Goal: Navigation & Orientation: Find specific page/section

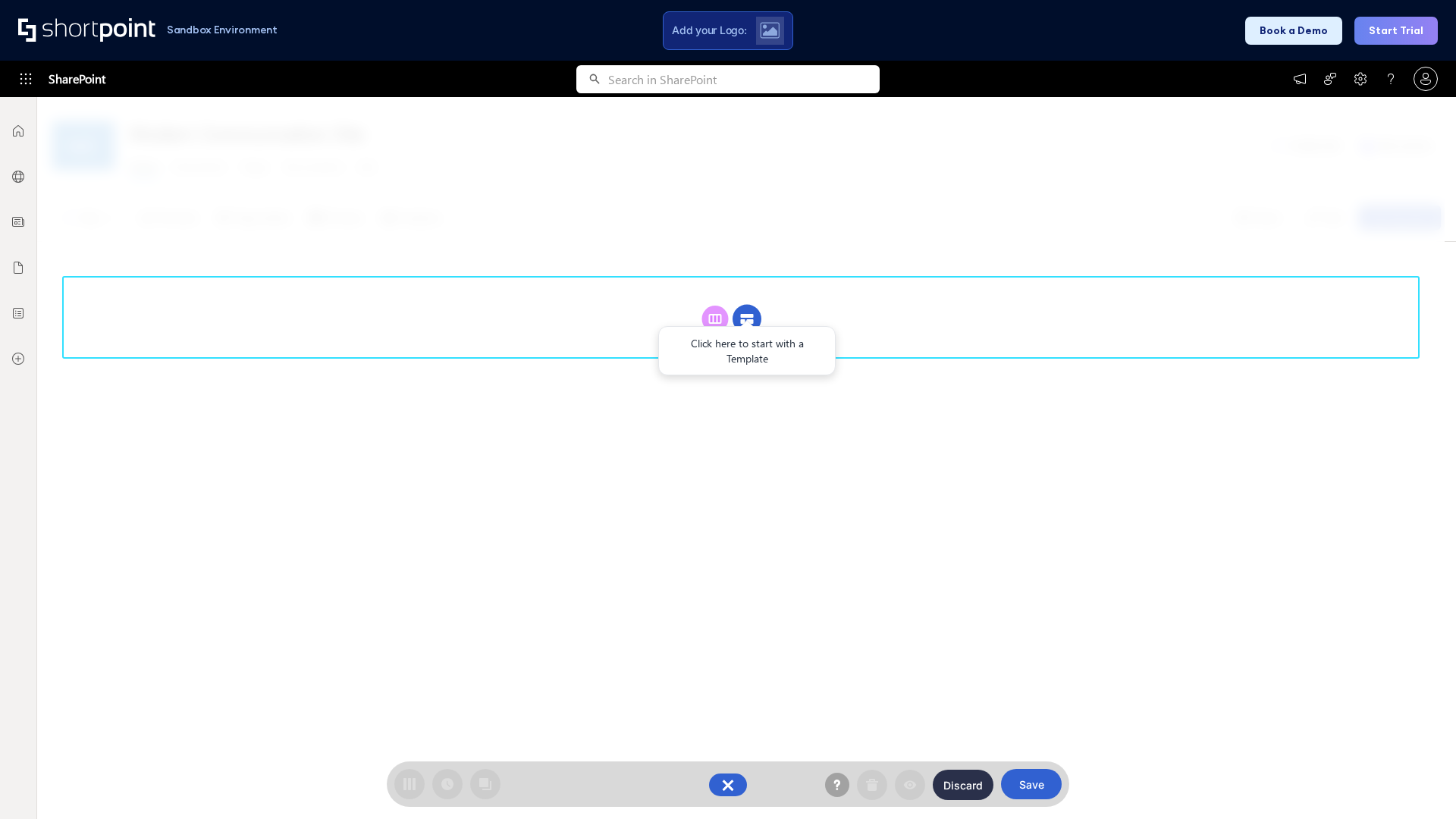
click at [747, 319] on circle at bounding box center [747, 319] width 29 height 29
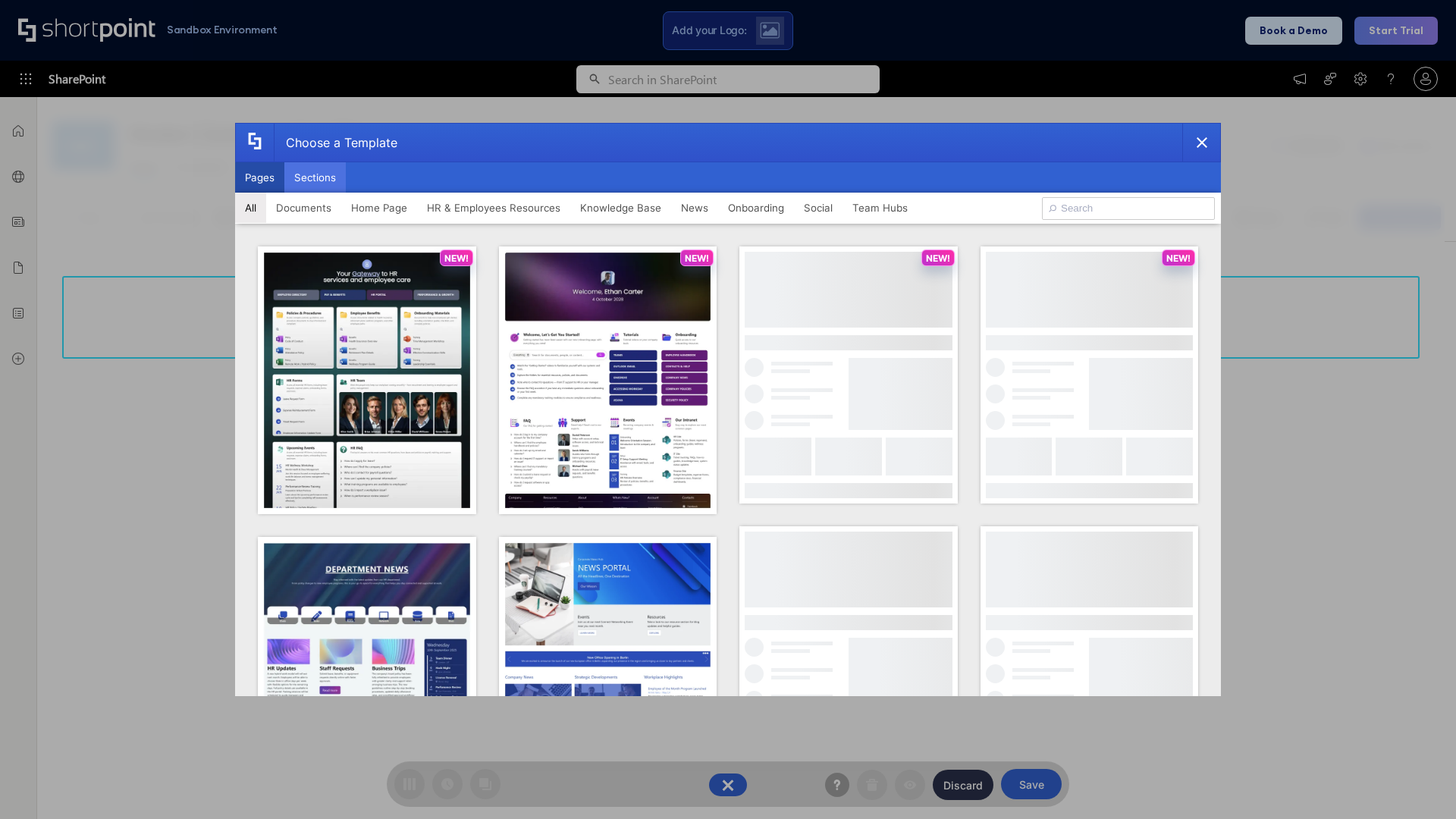
click at [315, 177] on button "Sections" at bounding box center [315, 177] width 61 height 31
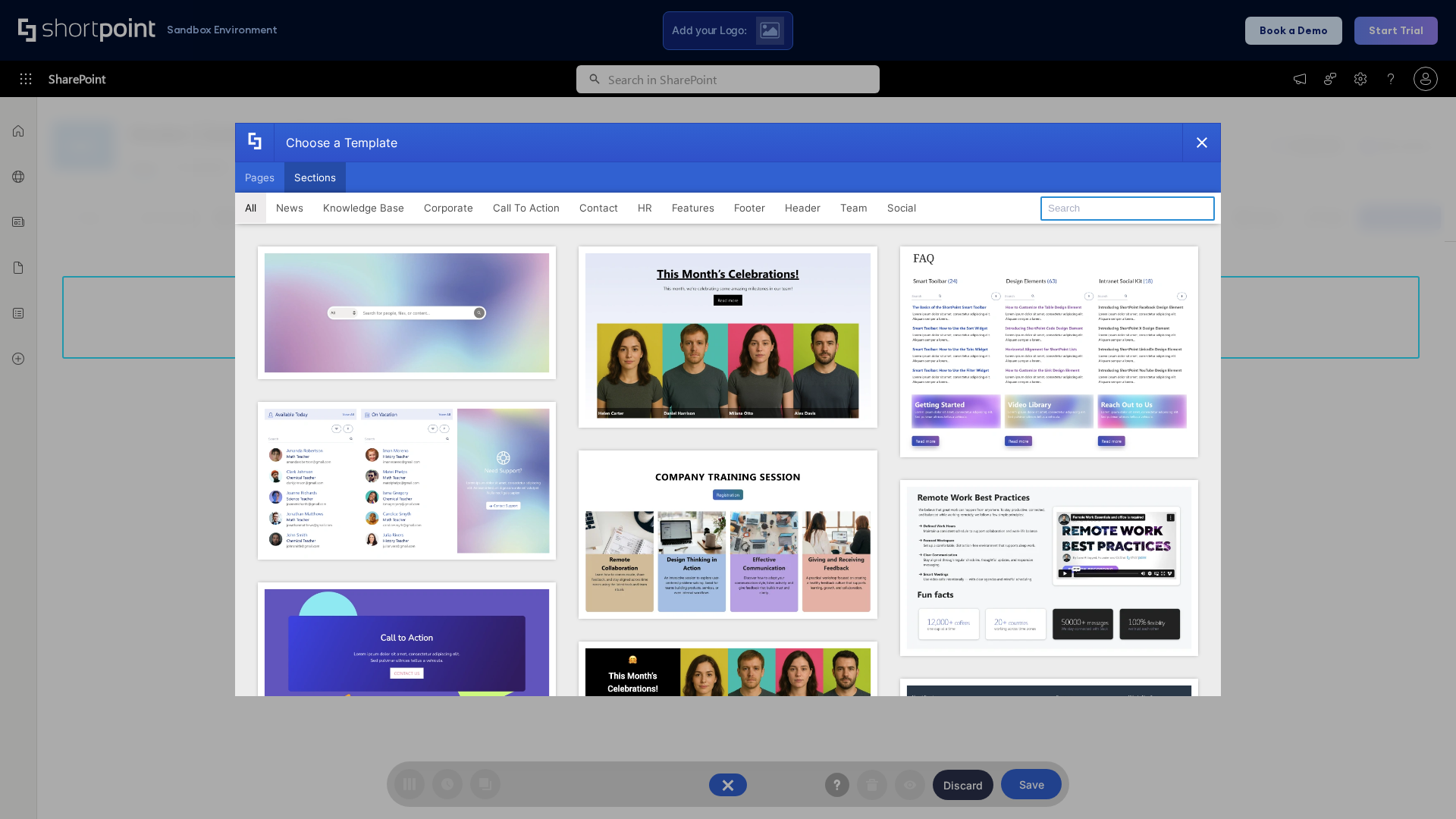
type input "FAQ 2"
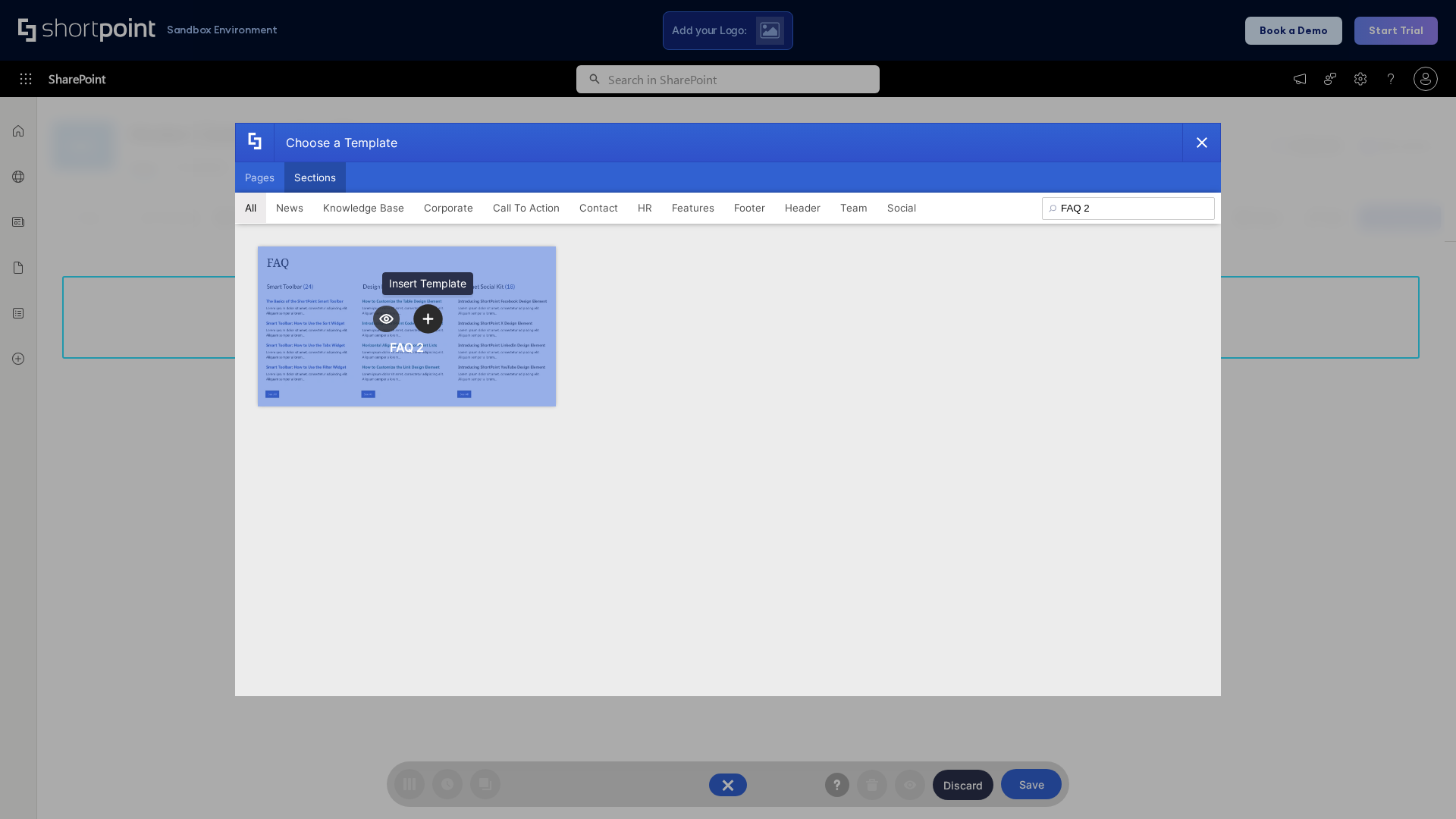
click at [428, 319] on icon "template selector" at bounding box center [427, 318] width 10 height 10
